Goal: Task Accomplishment & Management: Use online tool/utility

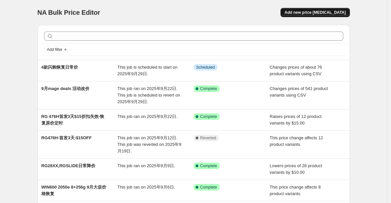
click at [338, 13] on span "Add new price change job" at bounding box center [315, 12] width 61 height 5
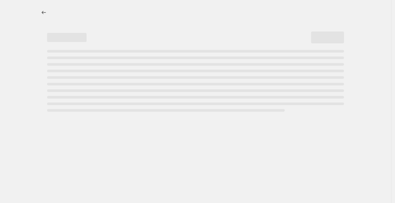
select select "percentage"
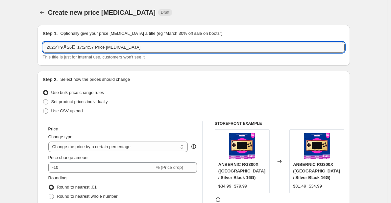
click at [148, 48] on input "2025年9月26日 17:24:57 Price change job" at bounding box center [194, 47] width 302 height 11
drag, startPoint x: 148, startPoint y: 48, endPoint x: 39, endPoint y: 50, distance: 109.3
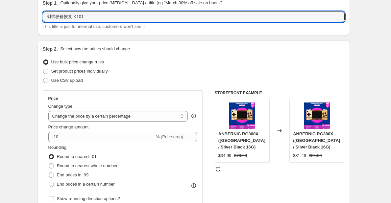
scroll to position [31, 0]
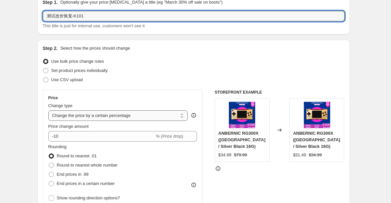
type input "测试改价恢复-K101"
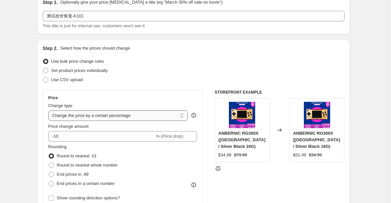
click at [102, 114] on select "Change the price to a certain amount Change the price by a certain amount Chang…" at bounding box center [118, 116] width 140 height 11
select select "by"
click at [50, 111] on select "Change the price to a certain amount Change the price by a certain amount Chang…" at bounding box center [118, 116] width 140 height 11
type input "-10.00"
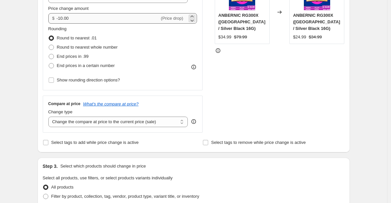
scroll to position [150, 0]
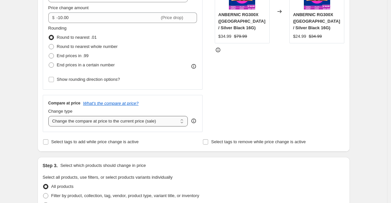
click at [101, 125] on select "Change the compare at price to the current price (sale) Change the compare at p…" at bounding box center [118, 121] width 140 height 11
select select "no_change"
click at [50, 117] on select "Change the compare at price to the current price (sale) Change the compare at p…" at bounding box center [118, 121] width 140 height 11
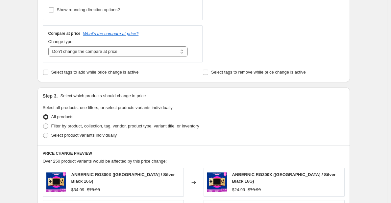
scroll to position [221, 0]
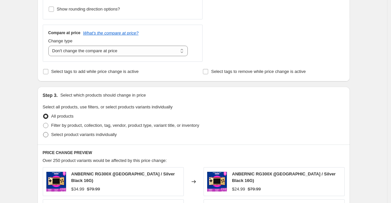
click at [95, 137] on span "Select product variants individually" at bounding box center [84, 134] width 66 height 5
click at [43, 133] on input "Select product variants individually" at bounding box center [43, 132] width 0 height 0
radio input "true"
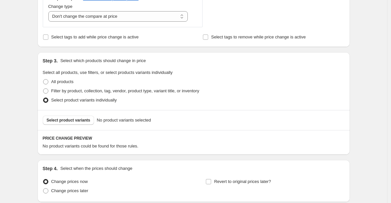
scroll to position [255, 0]
click at [85, 122] on span "Select product variants" at bounding box center [69, 120] width 44 height 5
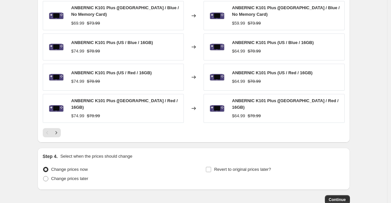
scroll to position [440, 0]
click at [232, 167] on span "Revert to original prices later?" at bounding box center [242, 169] width 57 height 5
click at [211, 167] on input "Revert to original prices later?" at bounding box center [208, 169] width 5 height 5
checkbox input "true"
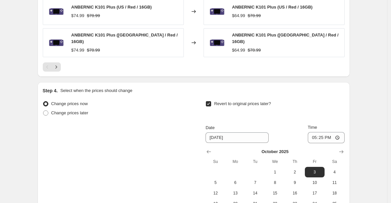
scroll to position [506, 0]
click at [211, 150] on icon "Show previous month, September 2025" at bounding box center [209, 151] width 4 height 3
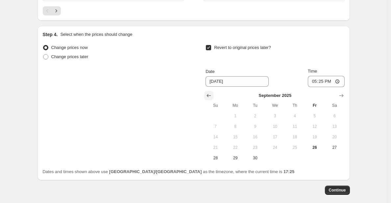
scroll to position [563, 0]
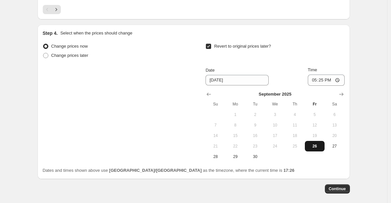
click at [316, 141] on button "26" at bounding box center [315, 146] width 20 height 11
type input "[DATE]"
click at [332, 76] on input "17:25" at bounding box center [326, 80] width 37 height 11
type input "17:30"
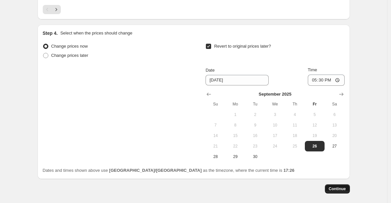
click at [336, 187] on span "Continue" at bounding box center [337, 189] width 17 height 5
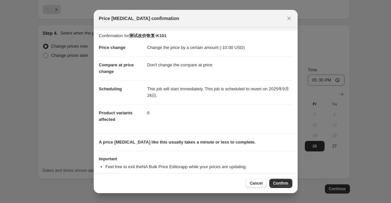
scroll to position [19, 0]
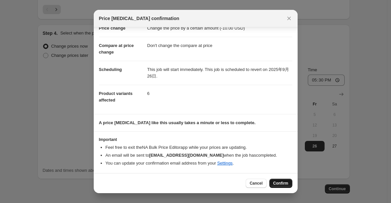
click at [279, 185] on span "Confirm" at bounding box center [281, 183] width 15 height 5
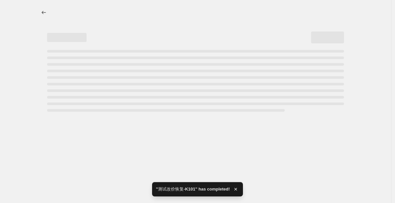
select select "by"
select select "no_change"
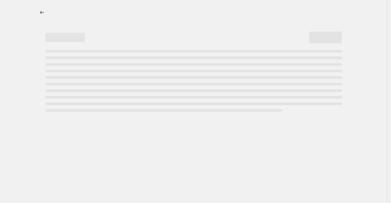
select select "by"
select select "no_change"
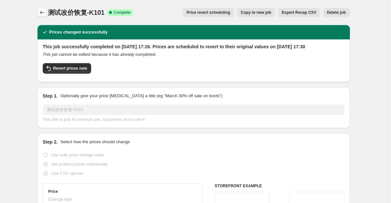
click at [44, 11] on icon "Price change jobs" at bounding box center [42, 12] width 7 height 7
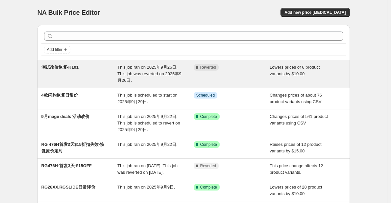
click at [69, 67] on span "测试改价恢复-K101" at bounding box center [59, 67] width 37 height 5
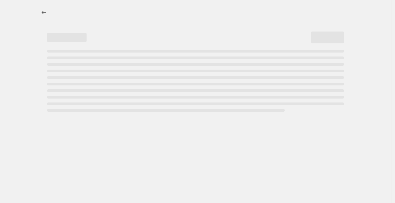
select select "by"
select select "no_change"
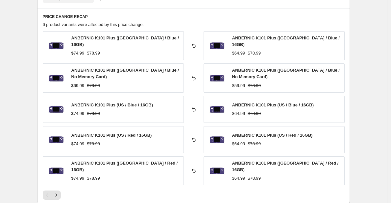
scroll to position [420, 0]
click at [60, 193] on icon "Next" at bounding box center [56, 196] width 7 height 7
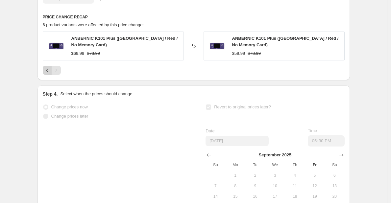
click at [48, 70] on icon "Previous" at bounding box center [47, 70] width 7 height 7
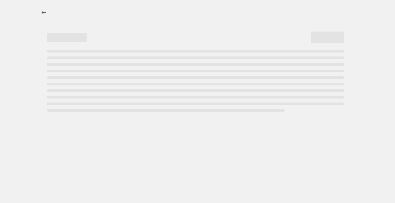
select select "by"
select select "no_change"
